Goal: Task Accomplishment & Management: Manage account settings

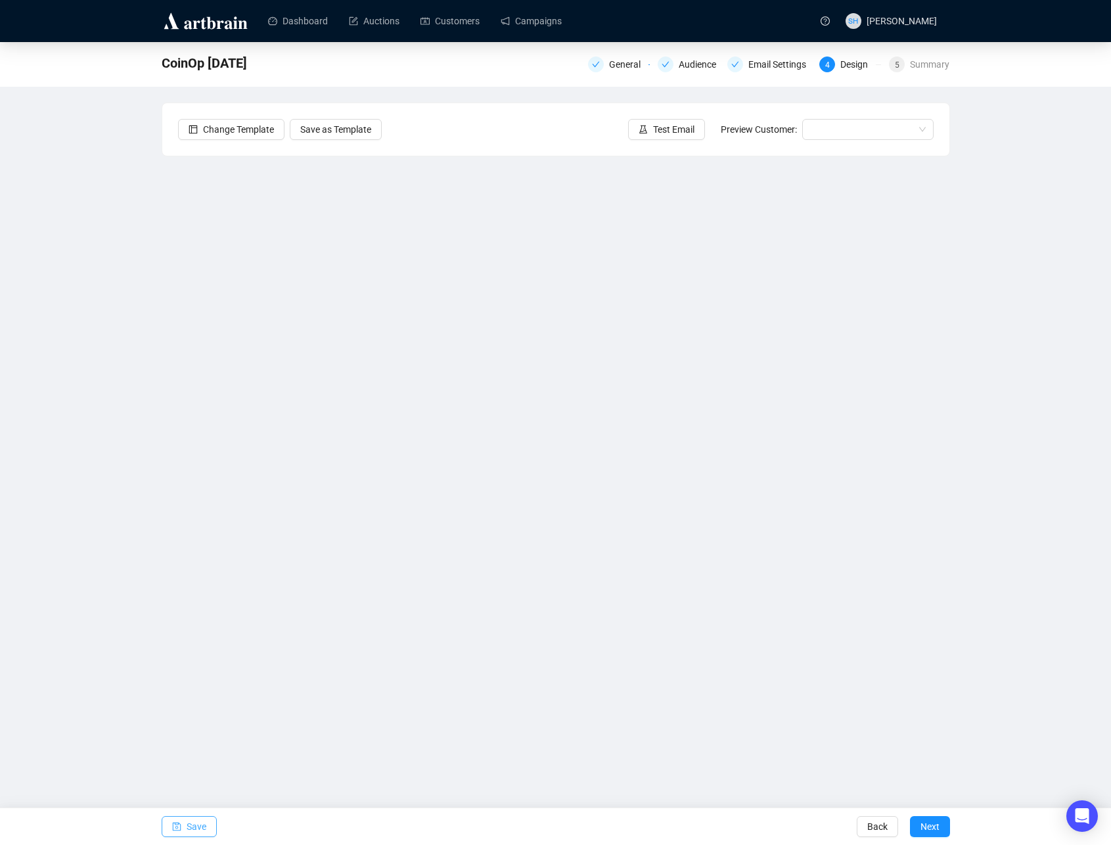
click at [189, 825] on span "Save" at bounding box center [197, 826] width 20 height 37
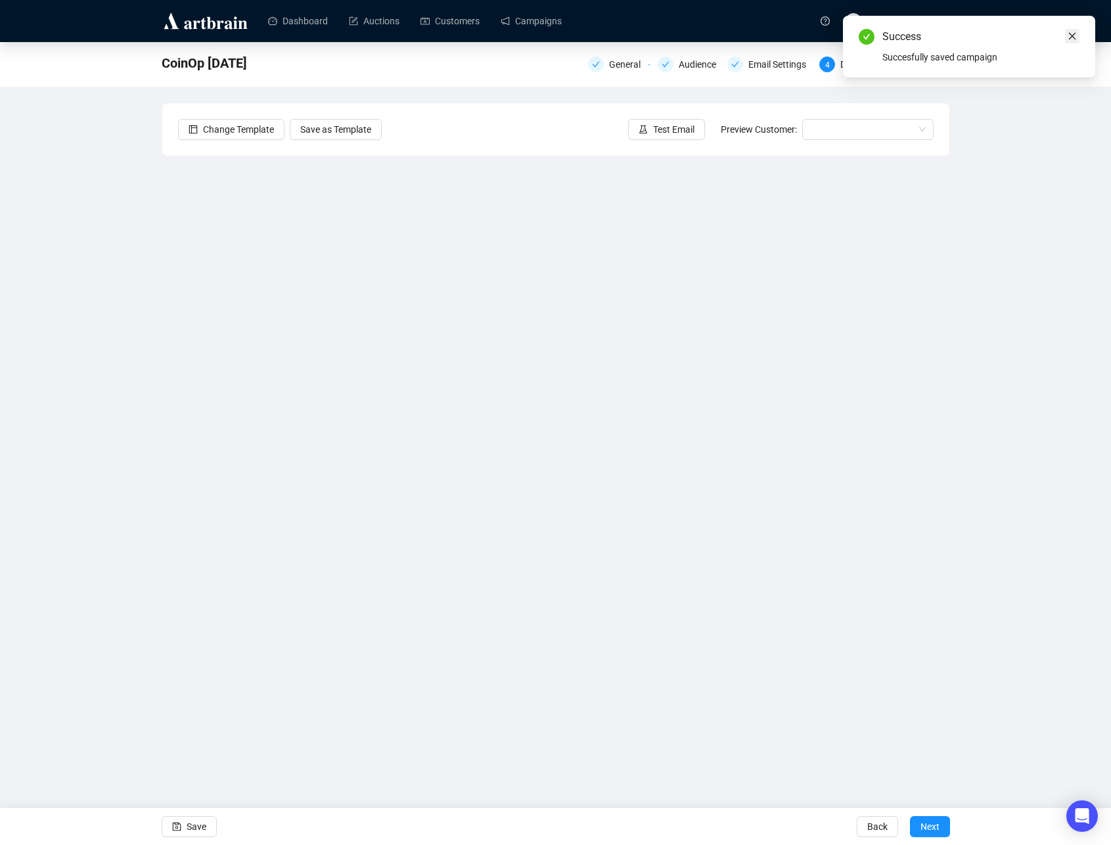
click at [1073, 35] on icon "close" at bounding box center [1072, 36] width 7 height 7
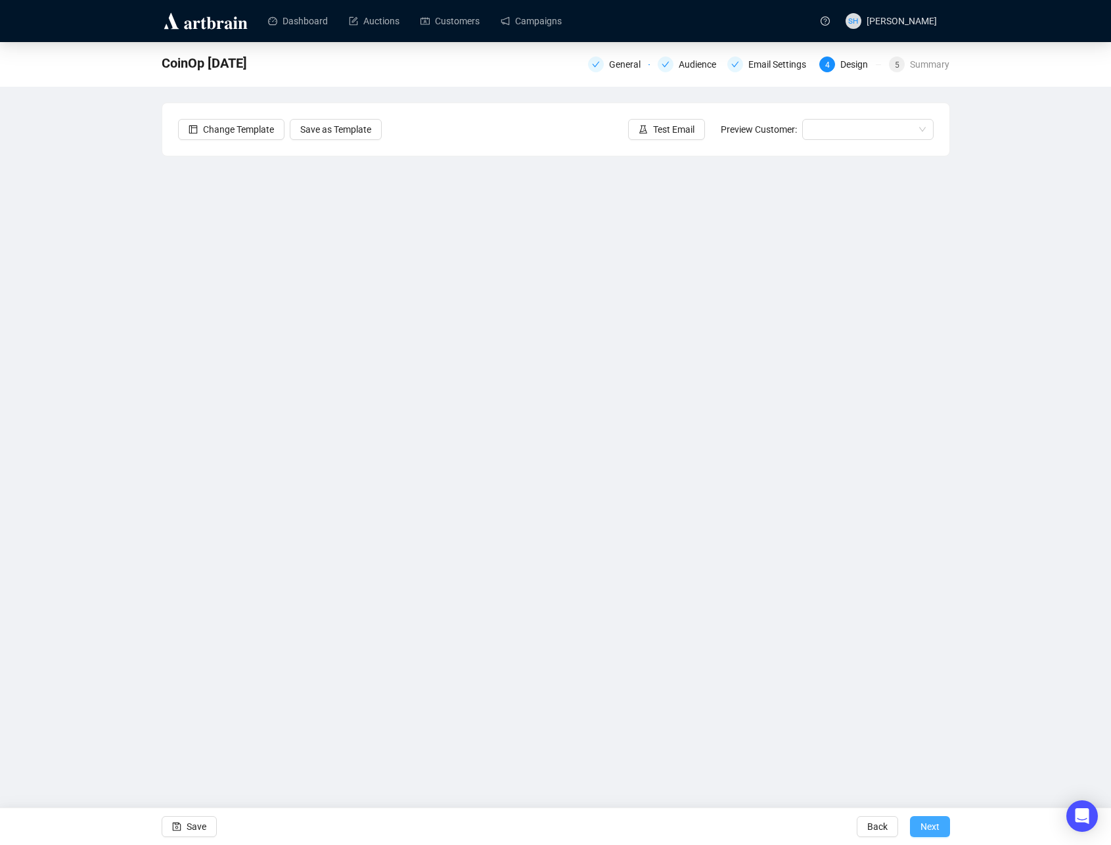
click at [924, 825] on span "Next" at bounding box center [930, 826] width 19 height 37
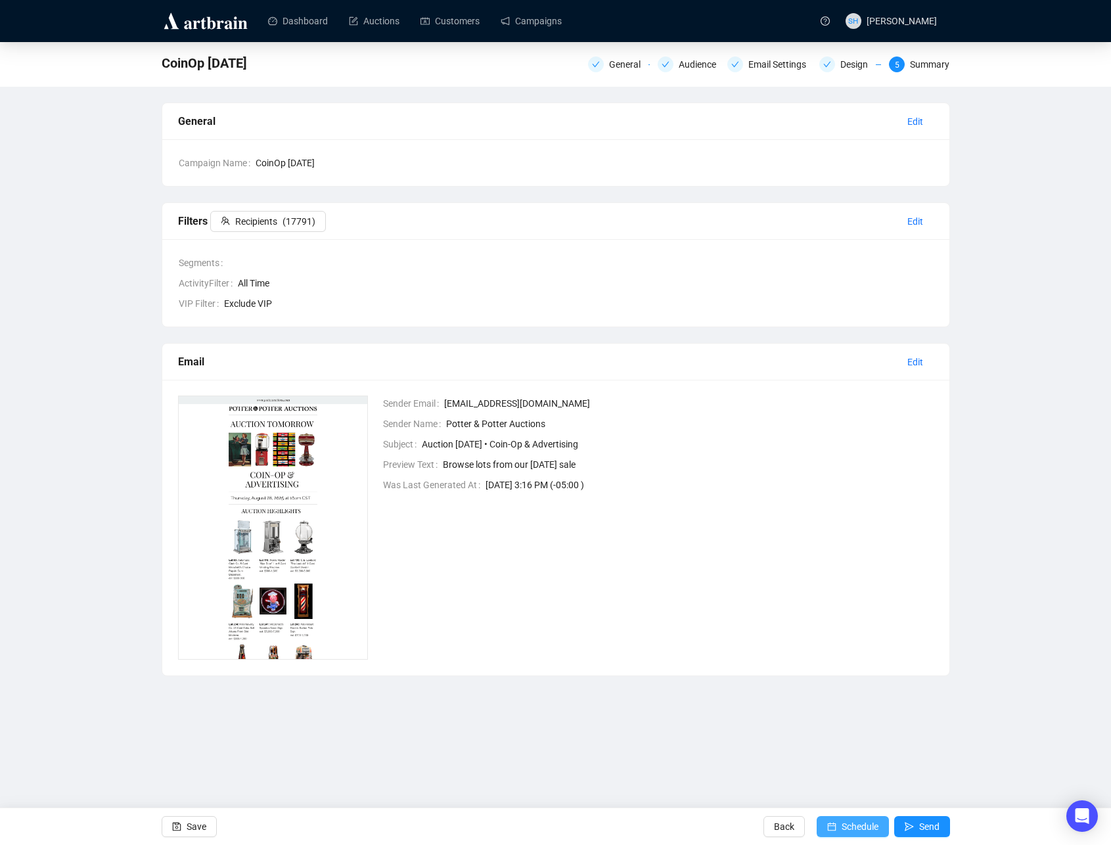
click at [842, 828] on span "Schedule" at bounding box center [860, 826] width 37 height 37
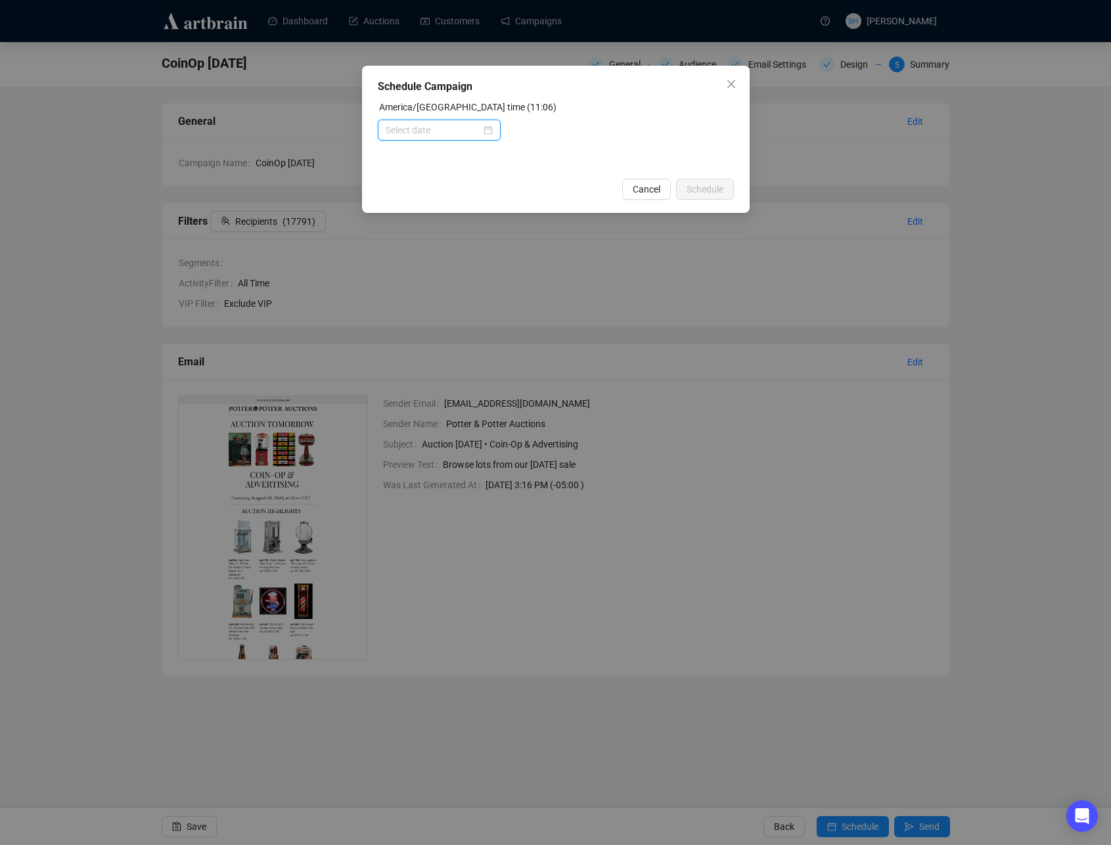
click at [407, 129] on input at bounding box center [433, 130] width 95 height 14
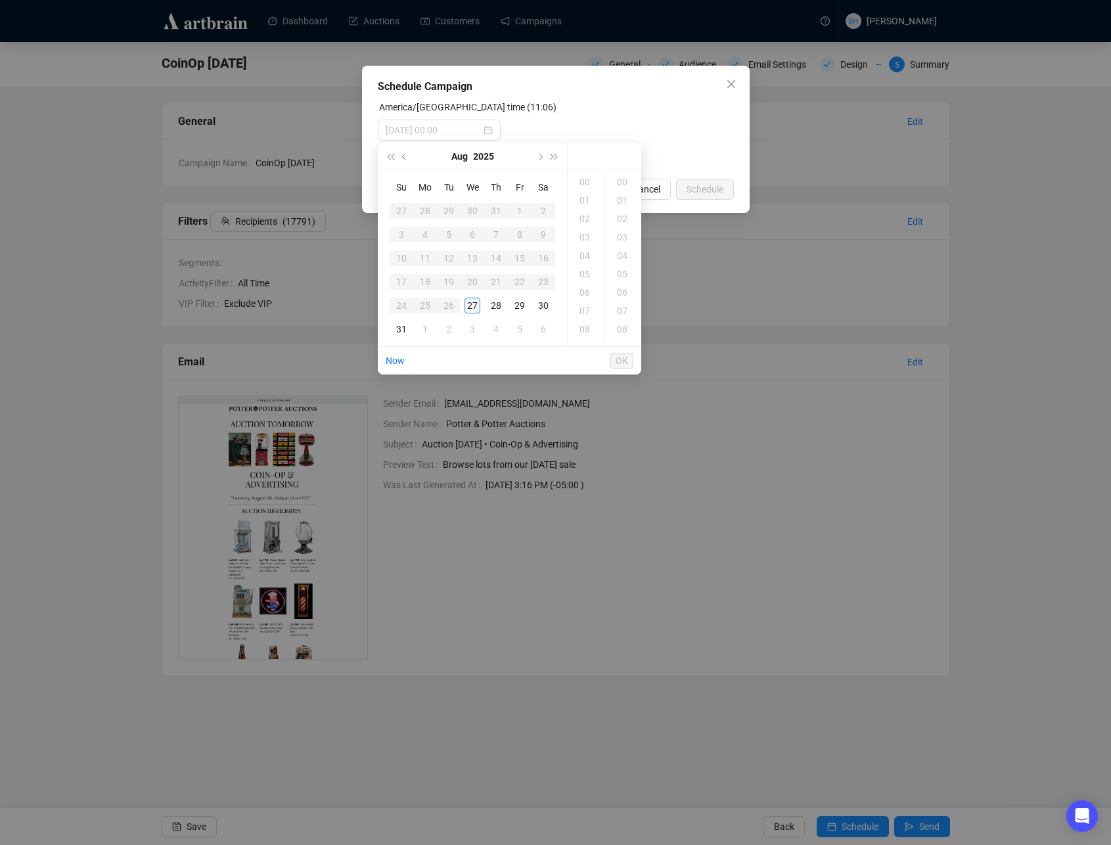
click at [470, 304] on div "27" at bounding box center [473, 306] width 16 height 16
click at [586, 178] on div "11" at bounding box center [586, 182] width 32 height 18
click at [585, 202] on div "12" at bounding box center [586, 200] width 32 height 18
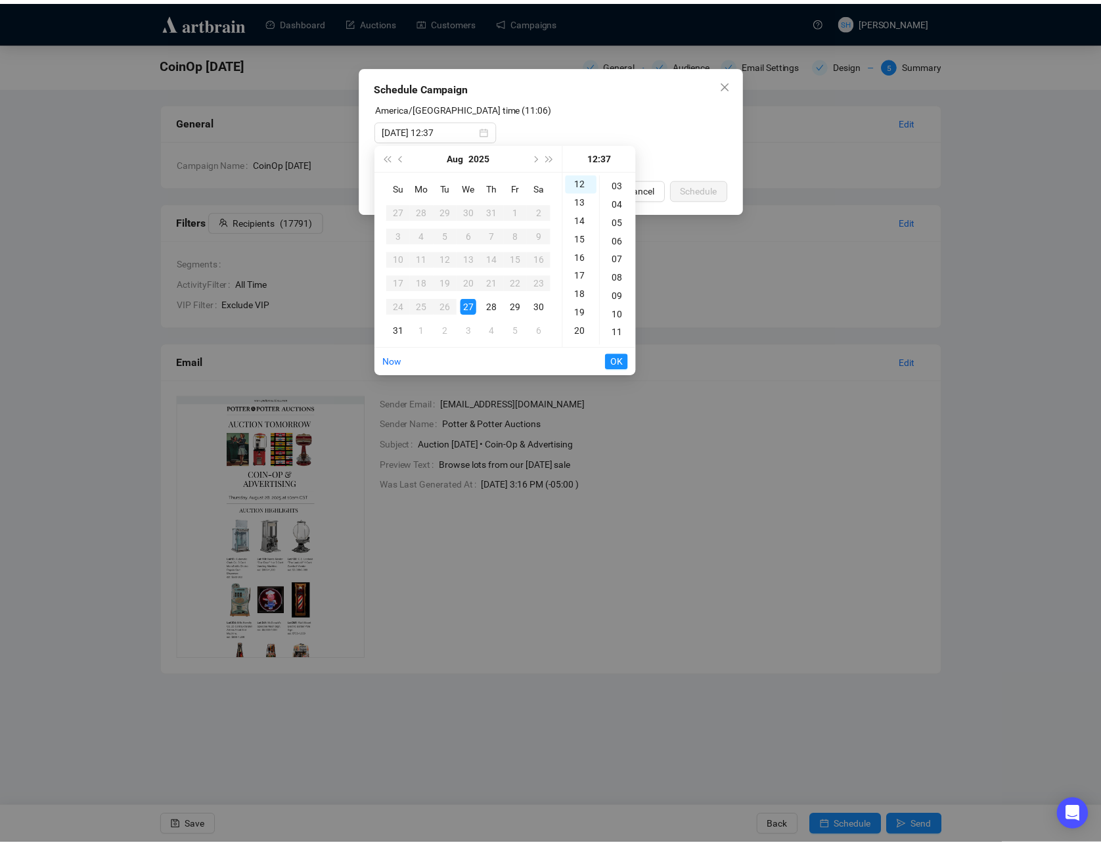
scroll to position [0, 0]
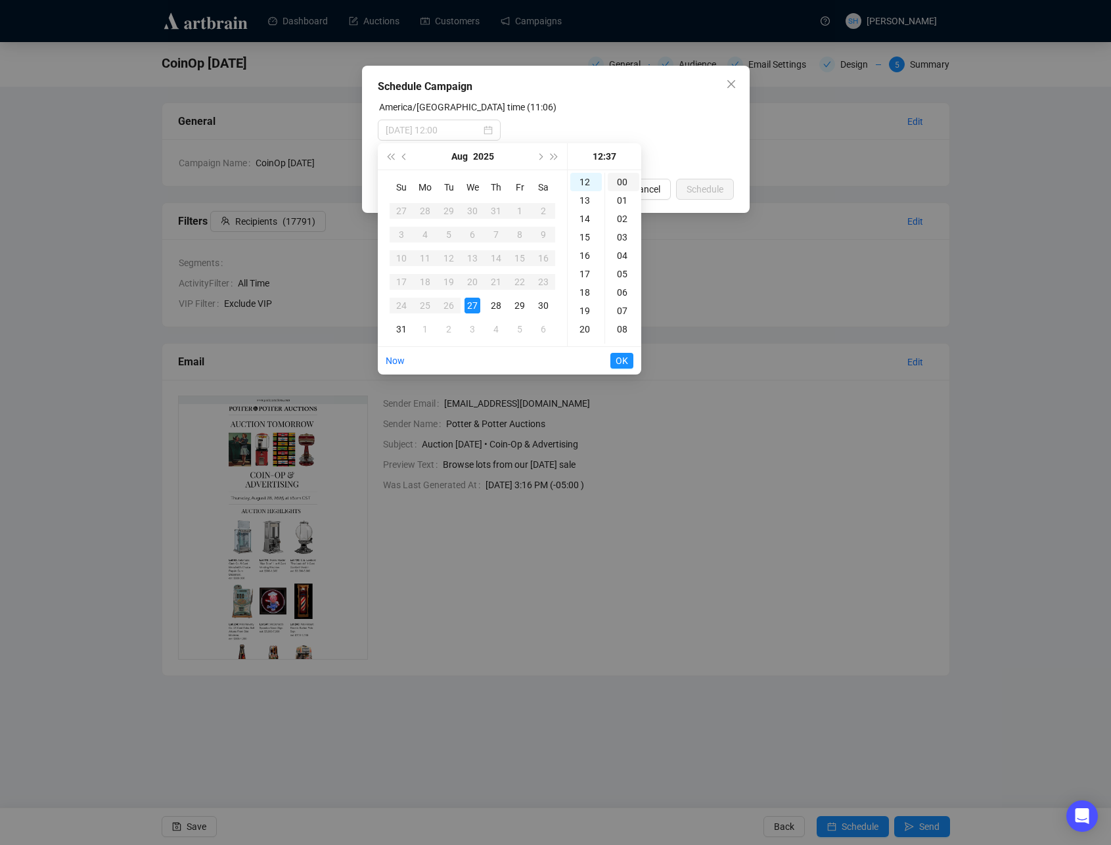
click at [619, 177] on div "00" at bounding box center [624, 182] width 32 height 18
type input "[DATE] 12:00"
click at [622, 360] on span "OK" at bounding box center [622, 360] width 12 height 25
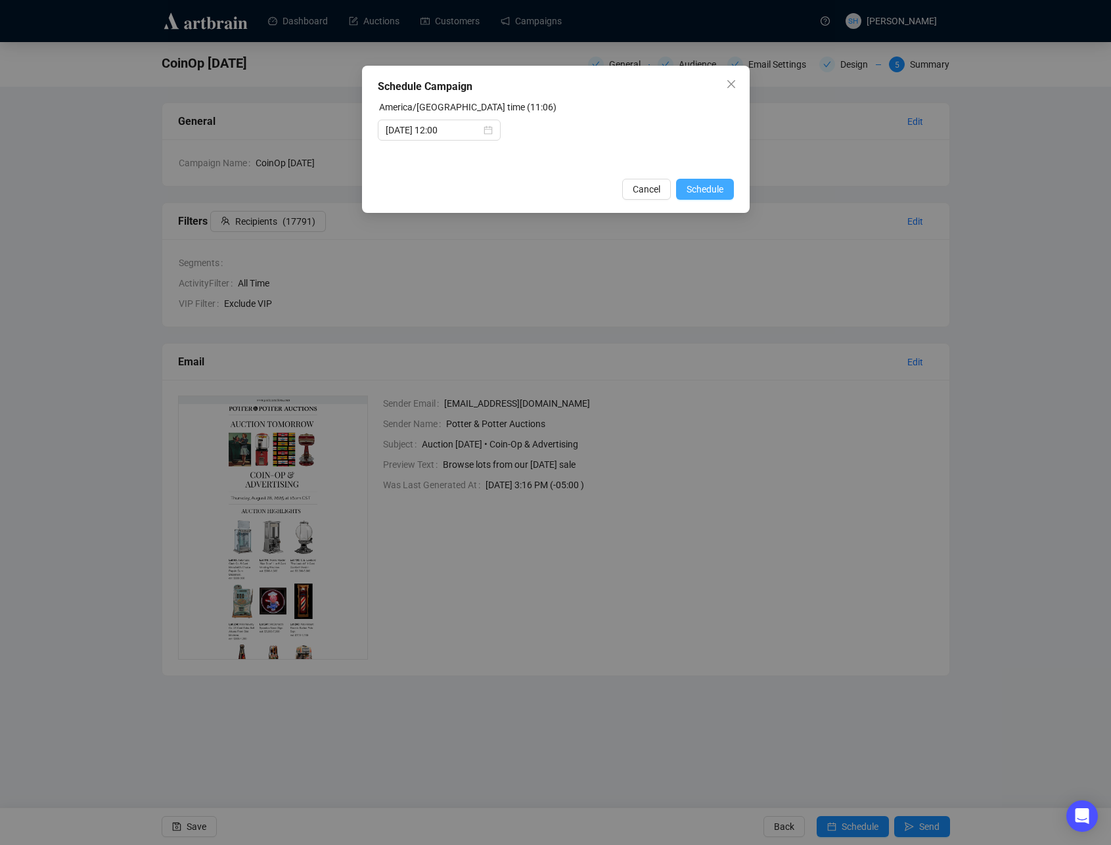
click at [708, 189] on span "Schedule" at bounding box center [705, 189] width 37 height 14
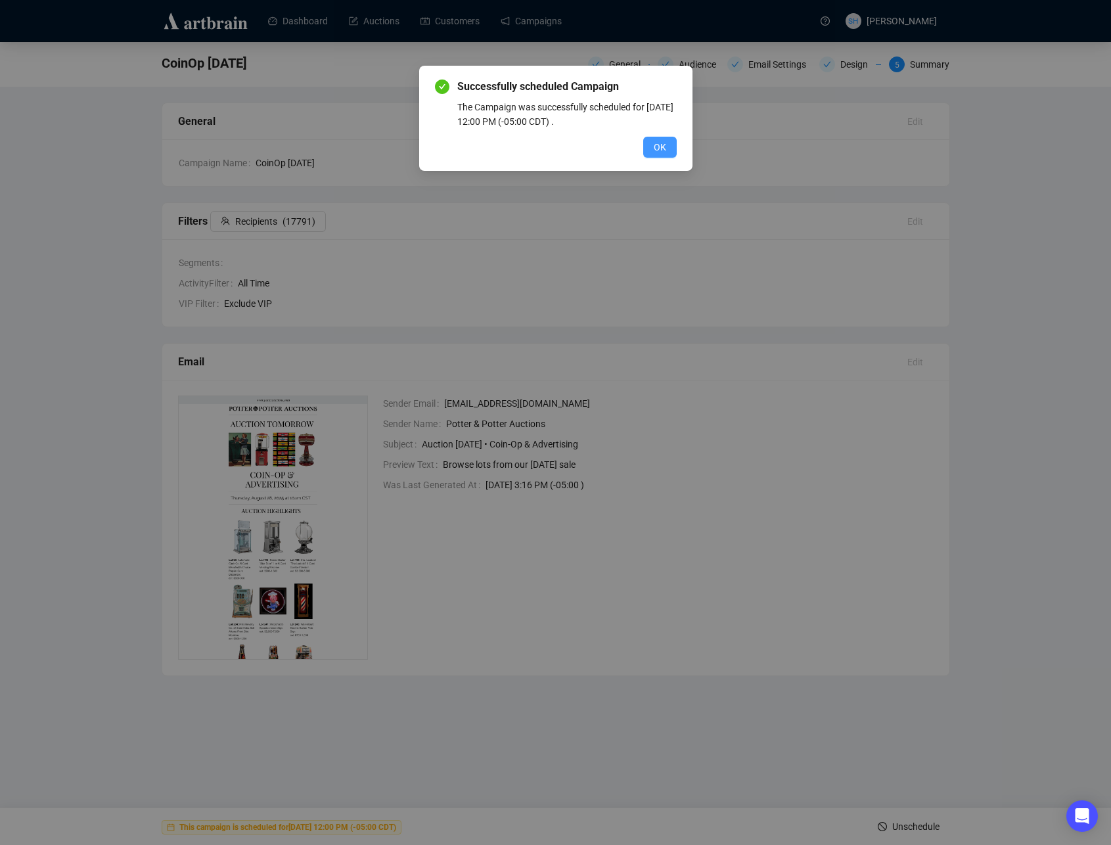
click at [662, 147] on span "OK" at bounding box center [660, 147] width 12 height 14
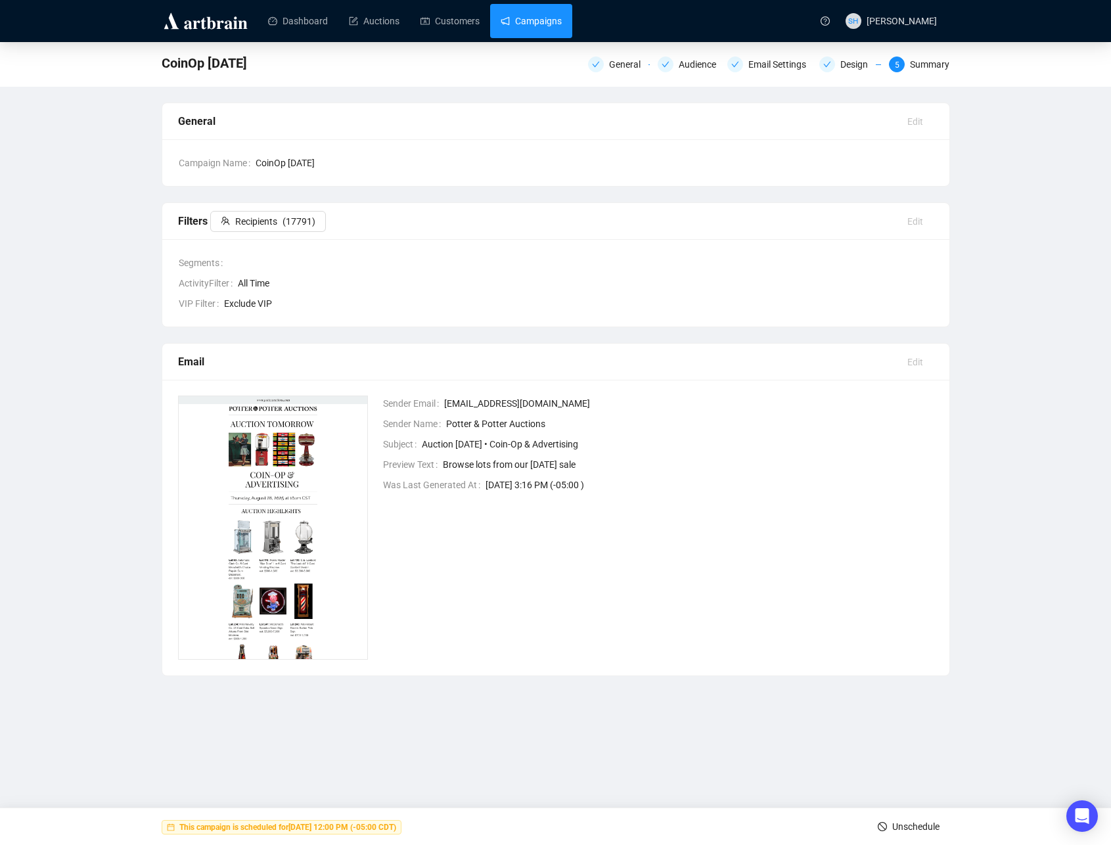
click at [528, 22] on link "Campaigns" at bounding box center [531, 21] width 61 height 34
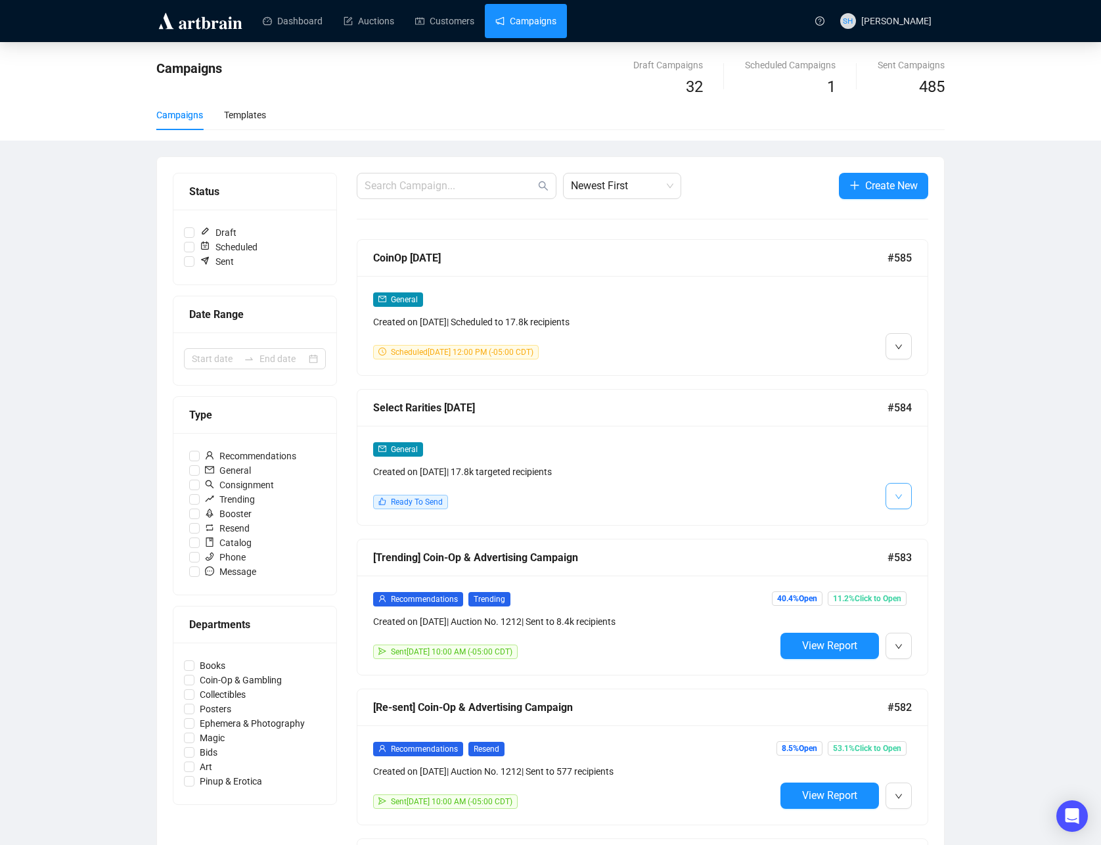
click at [900, 496] on icon "down" at bounding box center [899, 497] width 8 height 8
click at [915, 525] on span "Edit" at bounding box center [920, 524] width 16 height 11
